Goal: Information Seeking & Learning: Learn about a topic

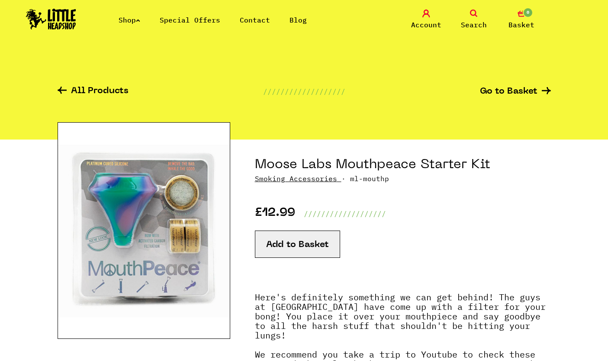
click at [325, 181] on link "Smoking Accessories" at bounding box center [296, 178] width 82 height 9
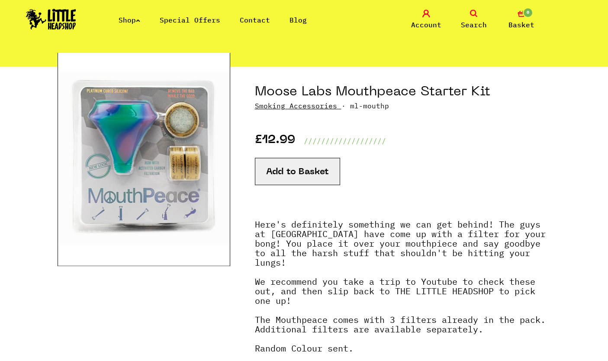
scroll to position [73, 0]
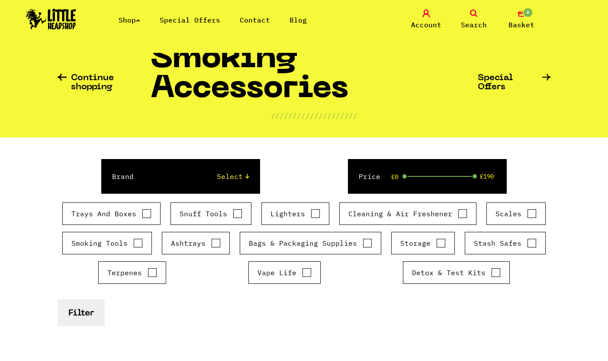
scroll to position [32, 0]
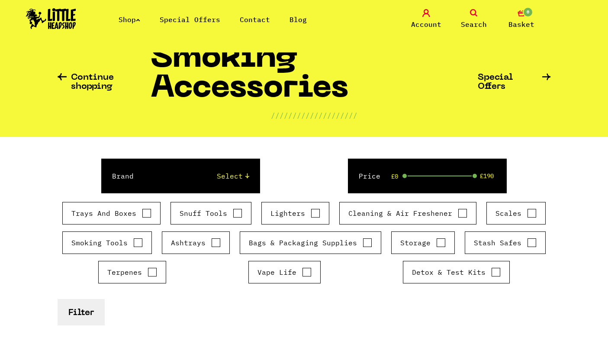
click at [475, 24] on span "Search" at bounding box center [474, 24] width 26 height 10
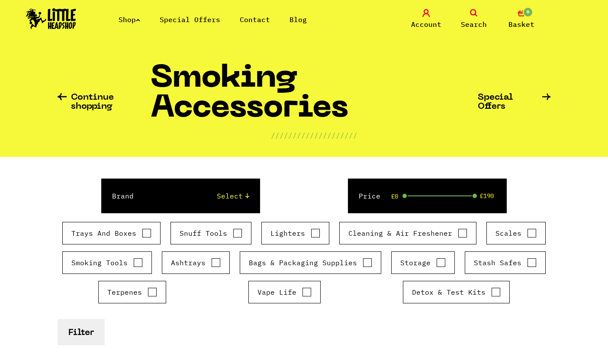
click at [476, 17] on link "Search" at bounding box center [473, 20] width 43 height 20
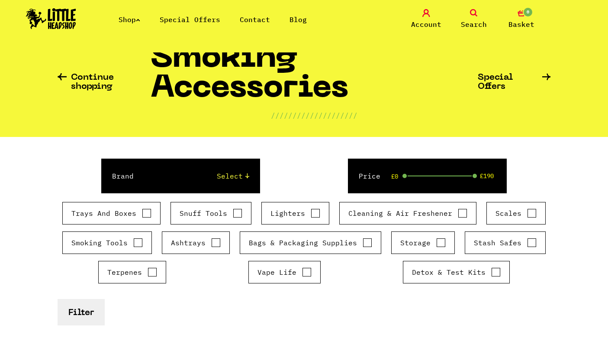
click at [471, 14] on icon at bounding box center [474, 14] width 8 height 8
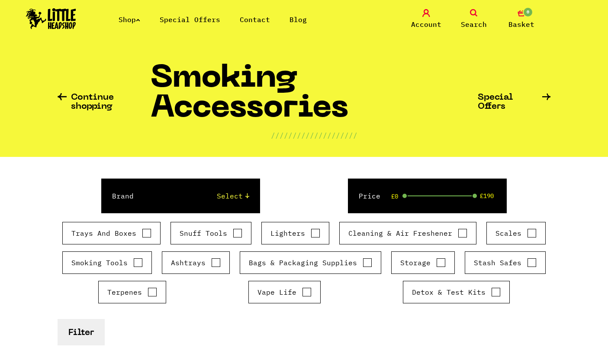
click at [451, 42] on nav "Shop Special Offers Contact Blog Account Search 0 Basket Categories Shop All Br…" at bounding box center [304, 26] width 608 height 53
click at [552, 45] on nav "Shop Special Offers Contact Blog Account Search 0 Basket Categories Shop All Br…" at bounding box center [304, 26] width 608 height 53
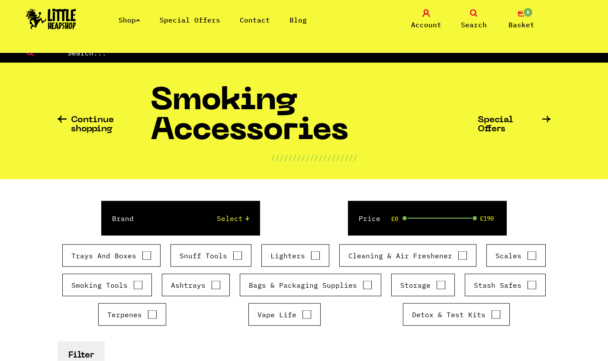
scroll to position [0, 0]
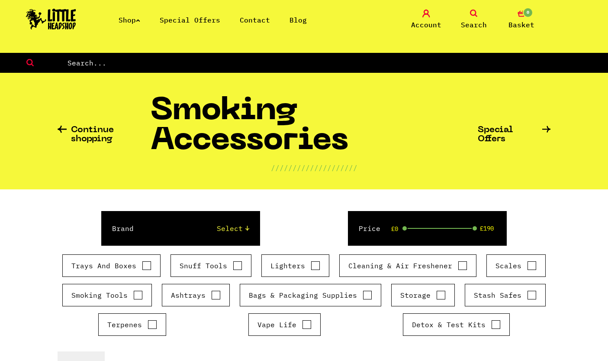
click at [411, 62] on input "text" at bounding box center [338, 62] width 542 height 11
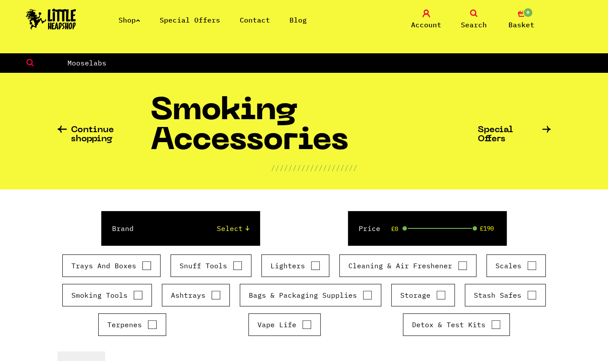
type input "Mooselabs"
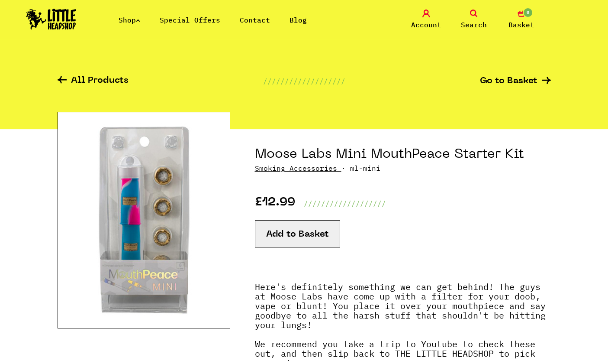
scroll to position [10, 0]
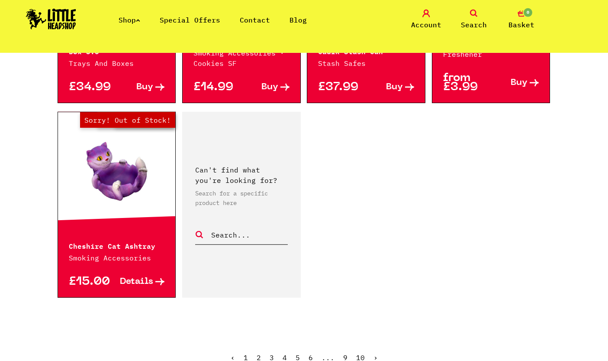
scroll to position [1407, 0]
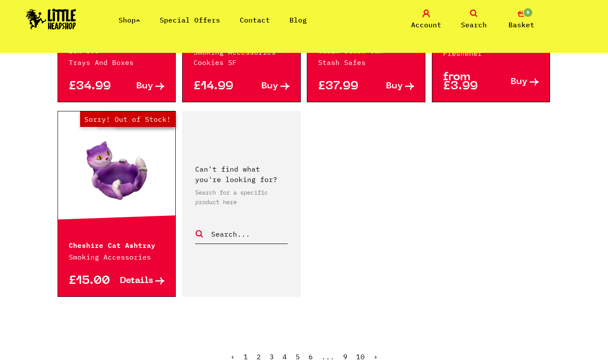
click at [382, 351] on ul "‹ 1 2 3 4 5 6 ... 9 10 ›" at bounding box center [305, 362] width 494 height 37
click at [261, 352] on link "2" at bounding box center [259, 356] width 4 height 9
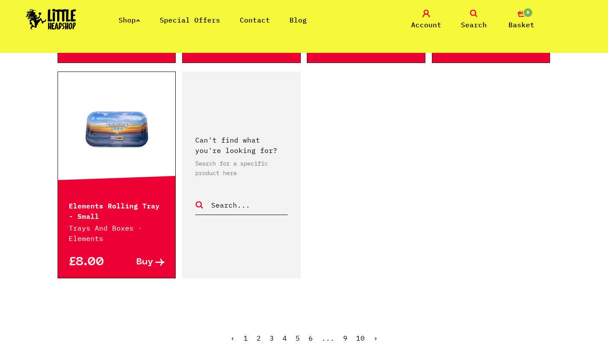
scroll to position [1451, 0]
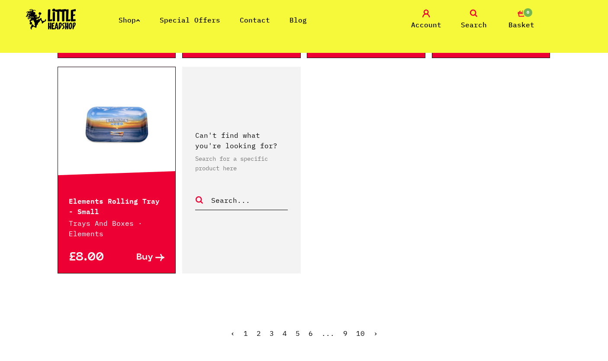
click at [376, 329] on link "›" at bounding box center [376, 333] width 4 height 9
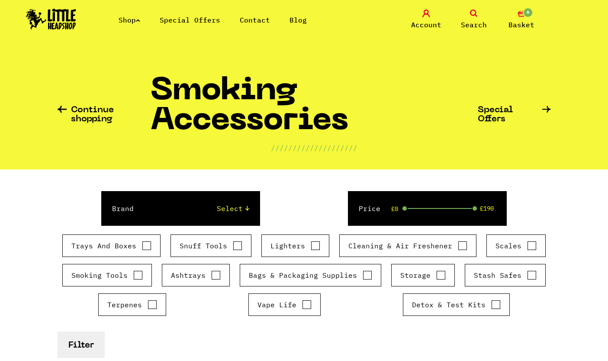
click at [475, 21] on span "Search" at bounding box center [474, 24] width 26 height 10
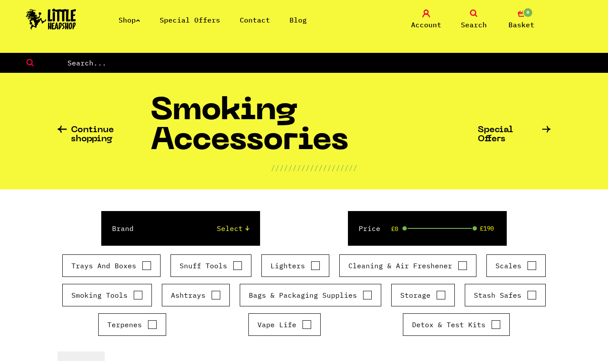
click at [446, 62] on input "text" at bounding box center [338, 62] width 542 height 11
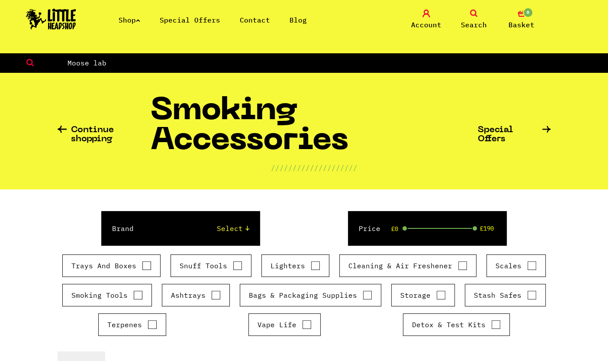
type input "Moose lab"
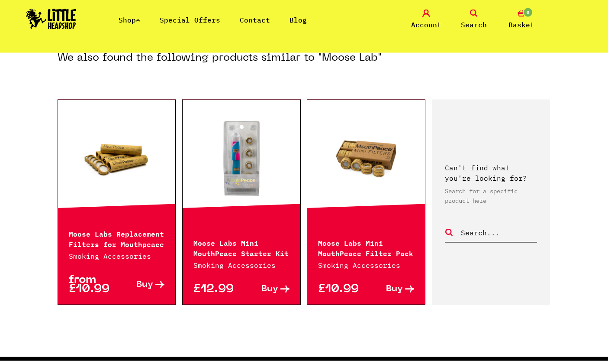
scroll to position [396, 0]
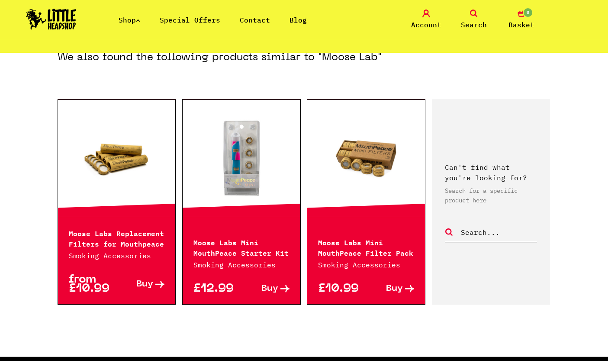
click at [260, 250] on p "Moose Labs Mini MouthPeace Starter Kit" at bounding box center [242, 246] width 96 height 21
click at [257, 178] on link at bounding box center [242, 158] width 118 height 87
